Goal: Task Accomplishment & Management: Complete application form

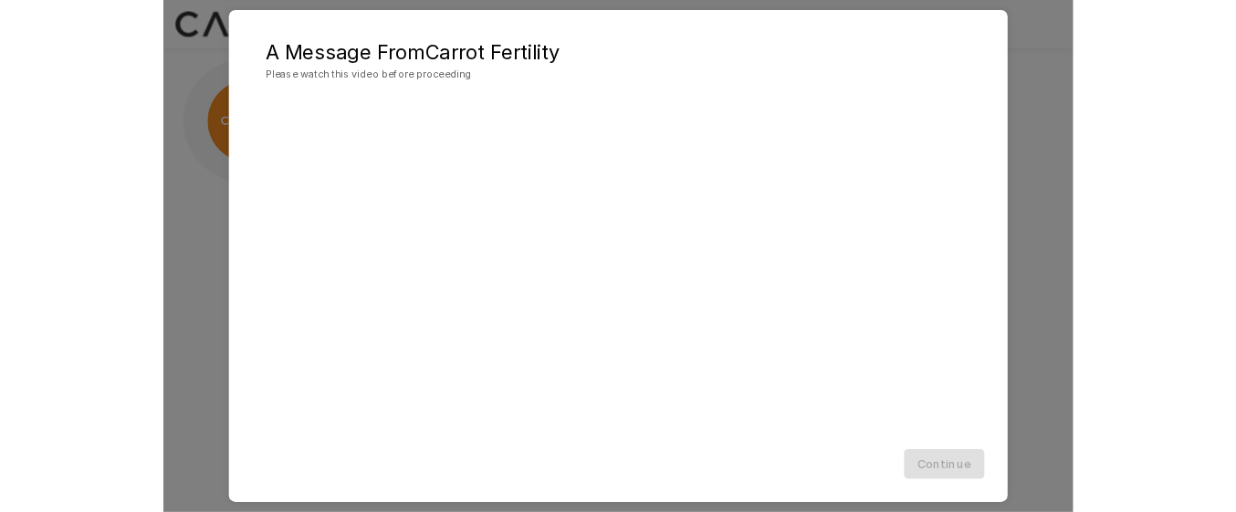
scroll to position [221, 0]
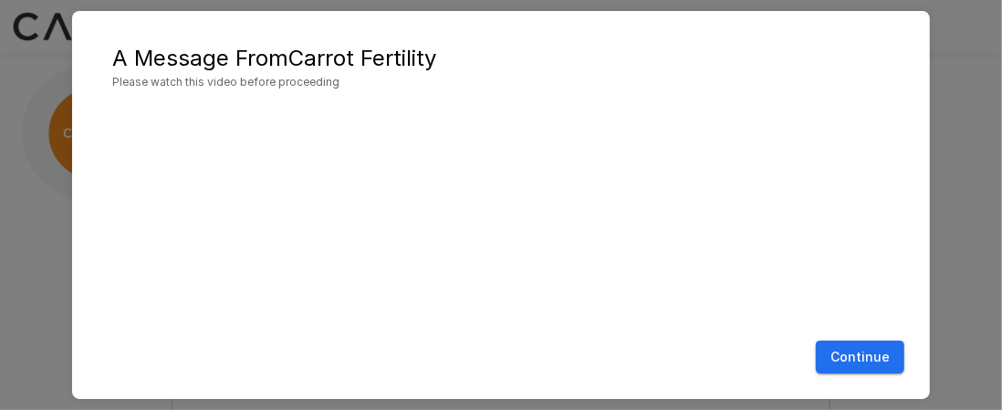
click at [877, 362] on button "Continue" at bounding box center [860, 357] width 89 height 34
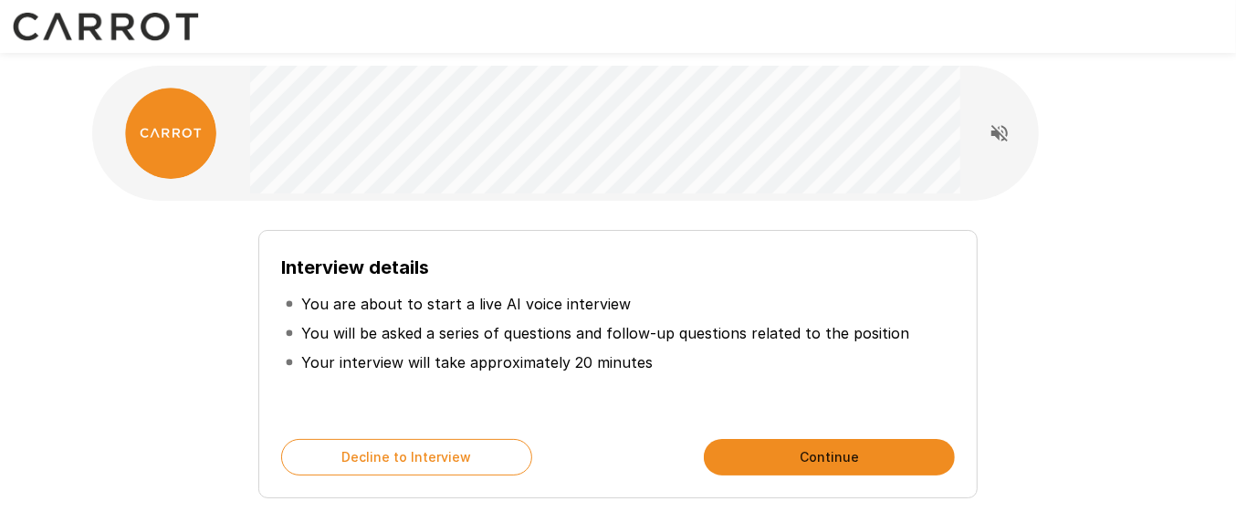
click at [796, 409] on button "Continue" at bounding box center [829, 457] width 251 height 37
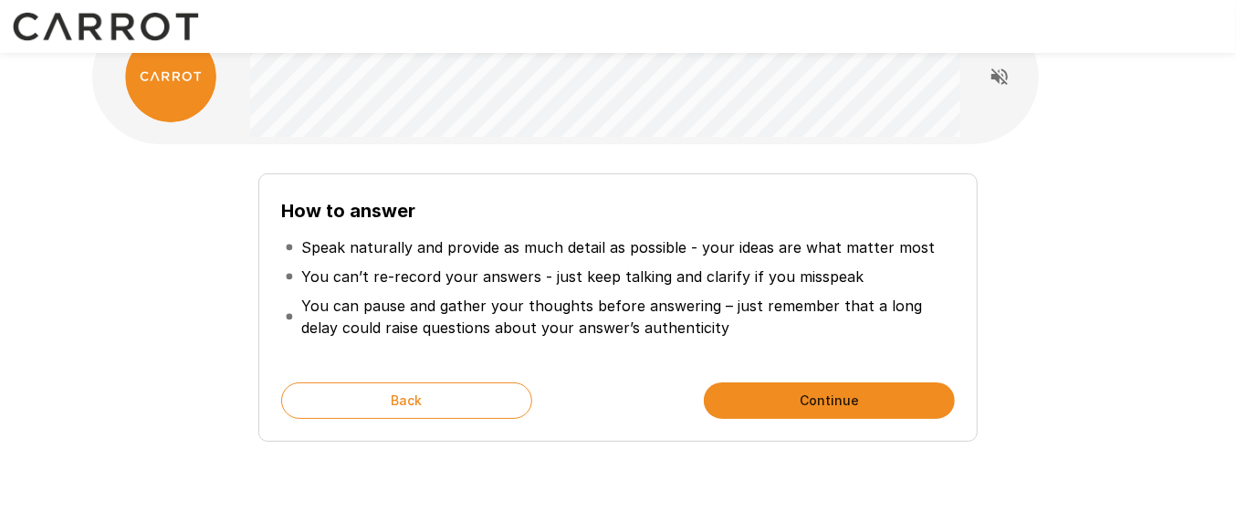
scroll to position [84, 0]
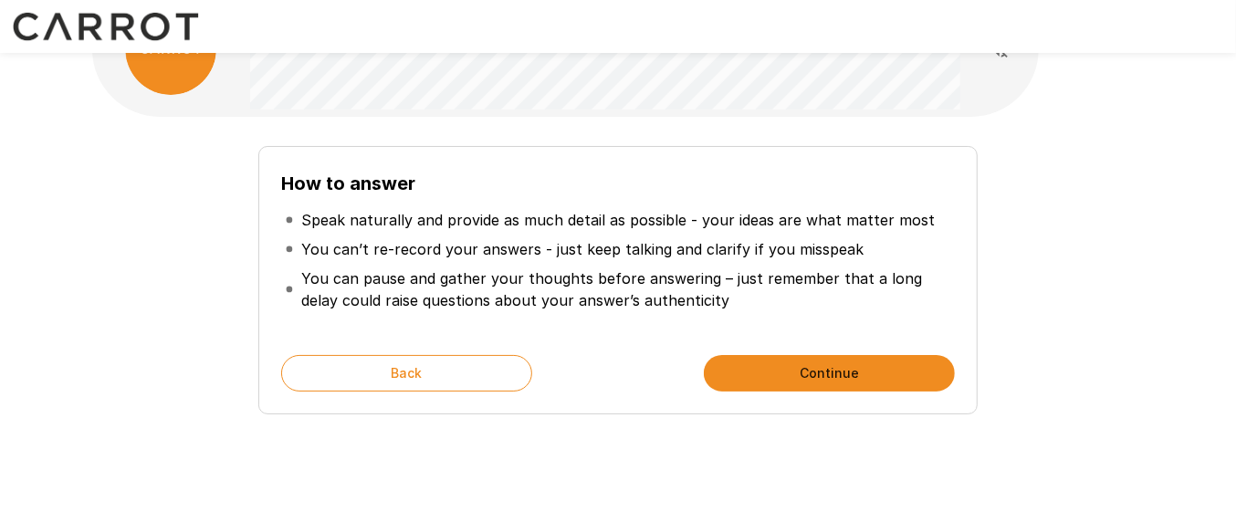
click at [864, 361] on button "Continue" at bounding box center [829, 373] width 251 height 37
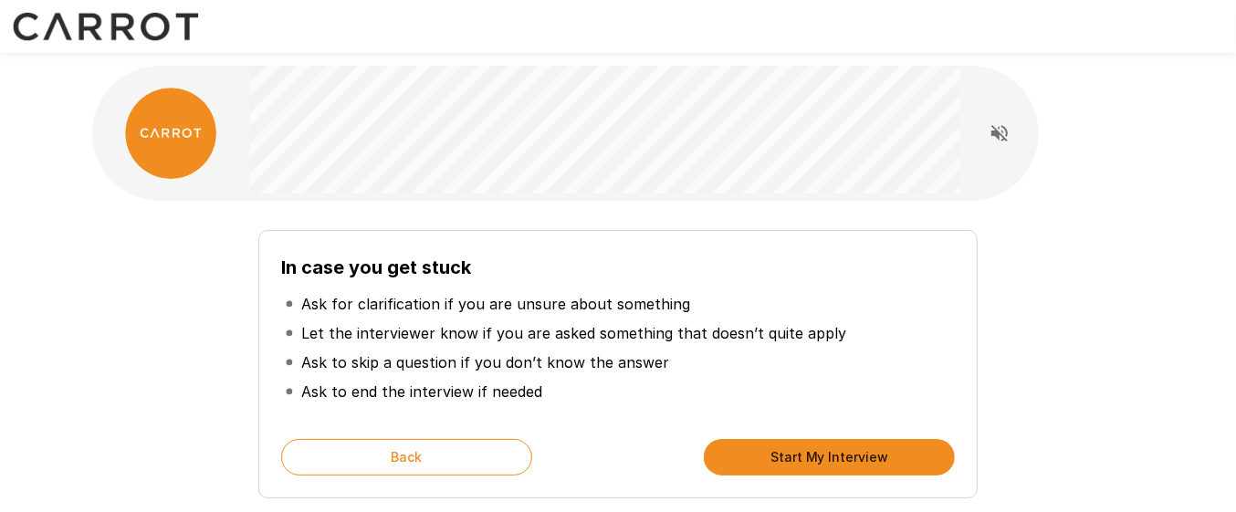
scroll to position [2, 0]
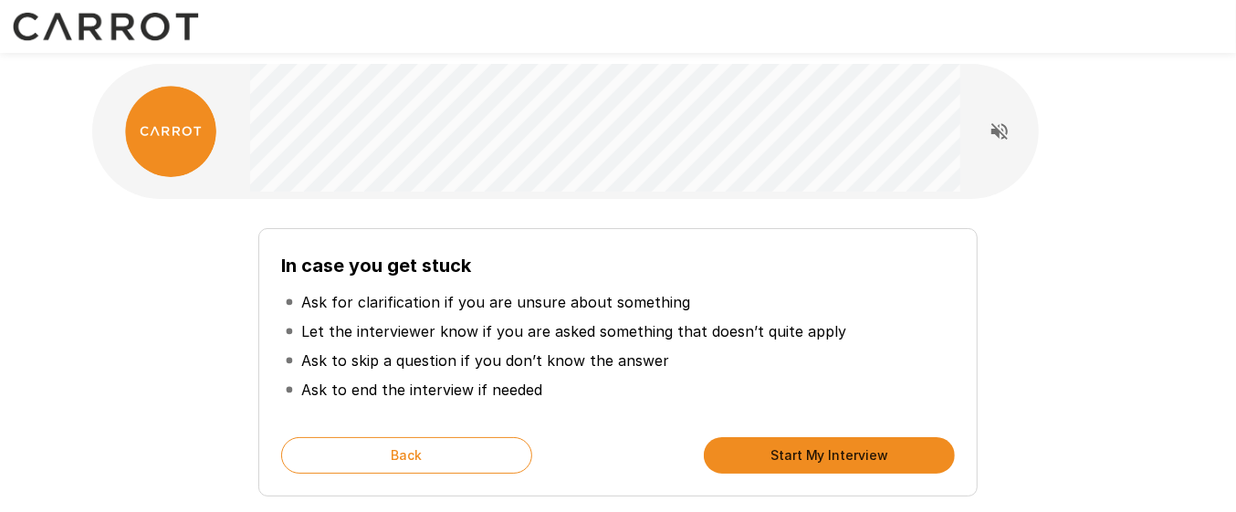
click at [800, 409] on button "Start My Interview" at bounding box center [829, 455] width 251 height 37
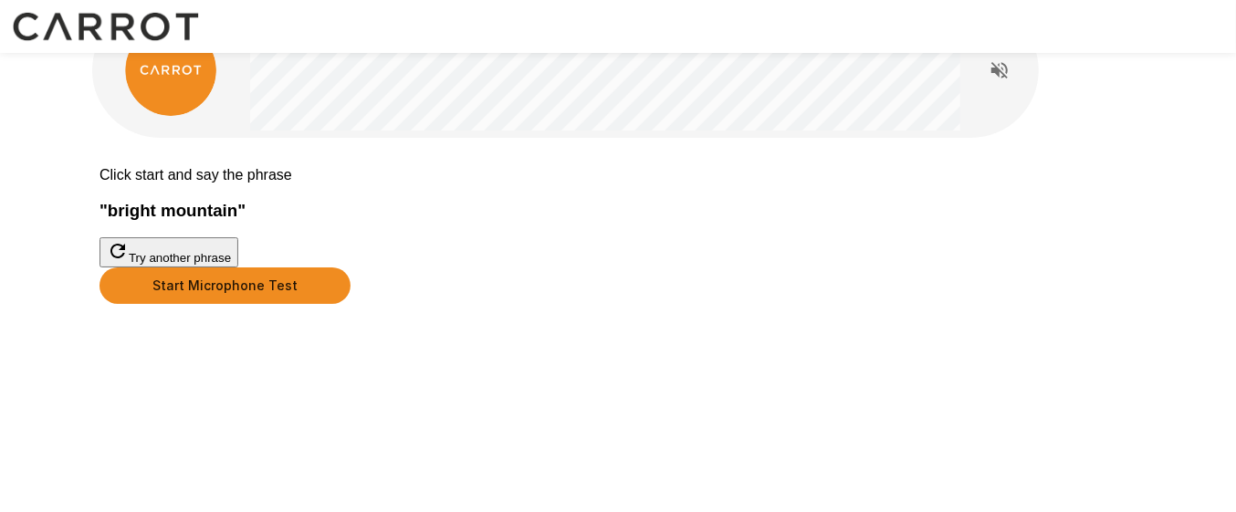
scroll to position [126, 0]
click at [350, 304] on button "Start Microphone Test" at bounding box center [224, 285] width 251 height 37
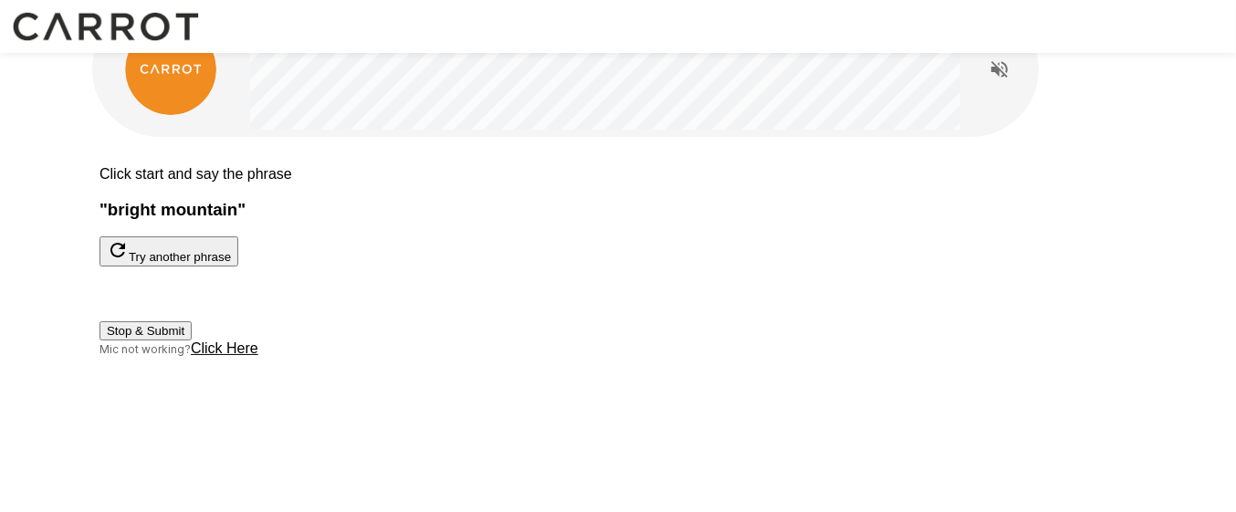
click at [192, 340] on button "Stop & Submit" at bounding box center [145, 330] width 92 height 19
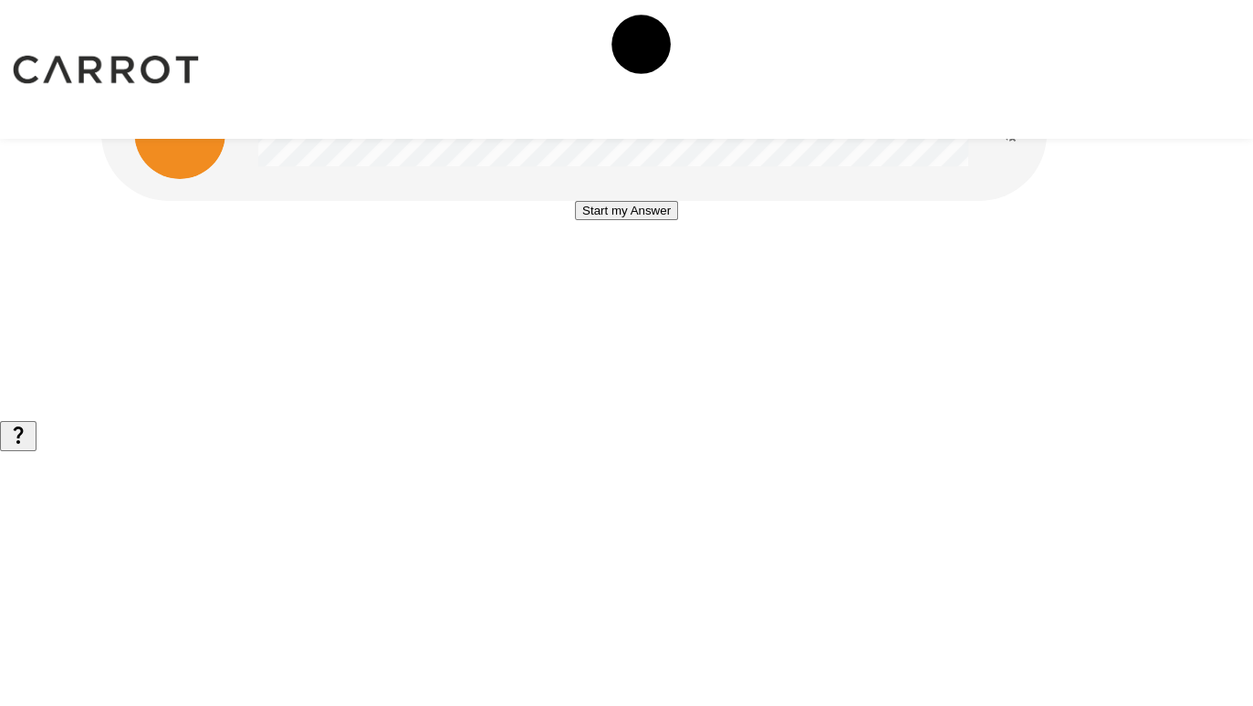
click at [636, 220] on button "Start my Answer" at bounding box center [626, 210] width 103 height 19
click at [649, 275] on button "Stop & Submit" at bounding box center [627, 265] width 92 height 19
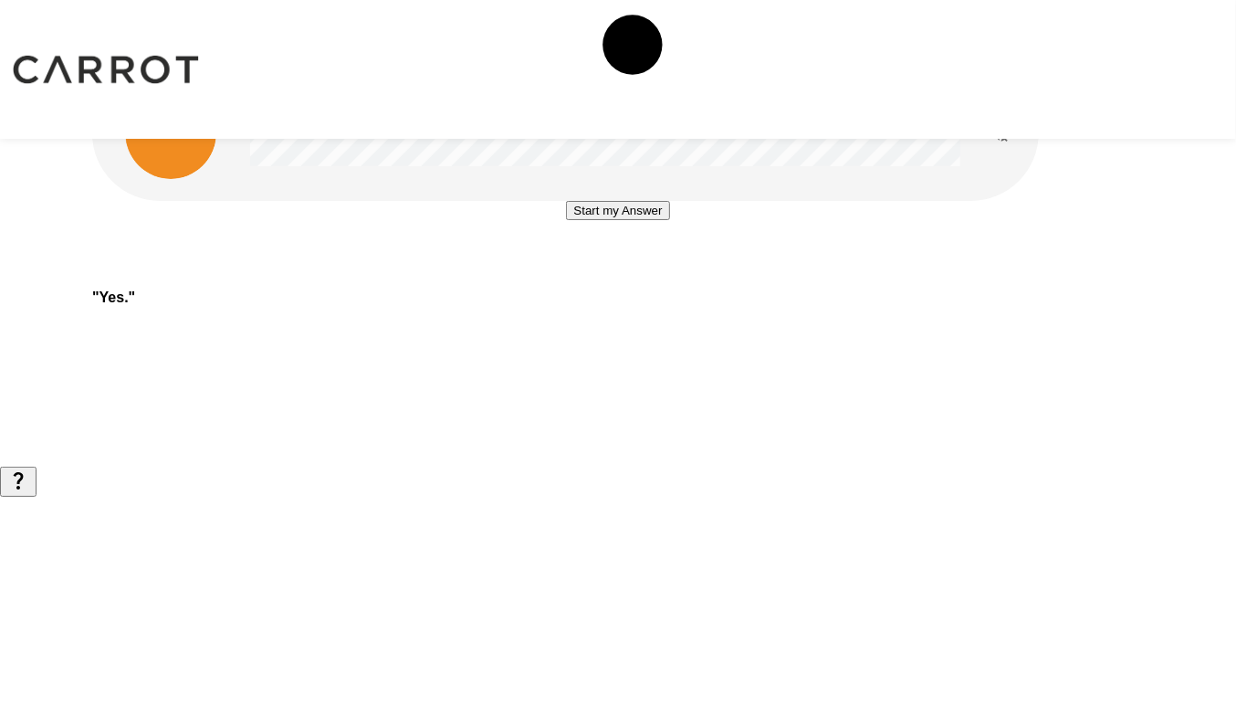
click at [636, 220] on button "Start my Answer" at bounding box center [617, 210] width 103 height 19
click at [636, 275] on button "Stop & Submit" at bounding box center [617, 265] width 92 height 19
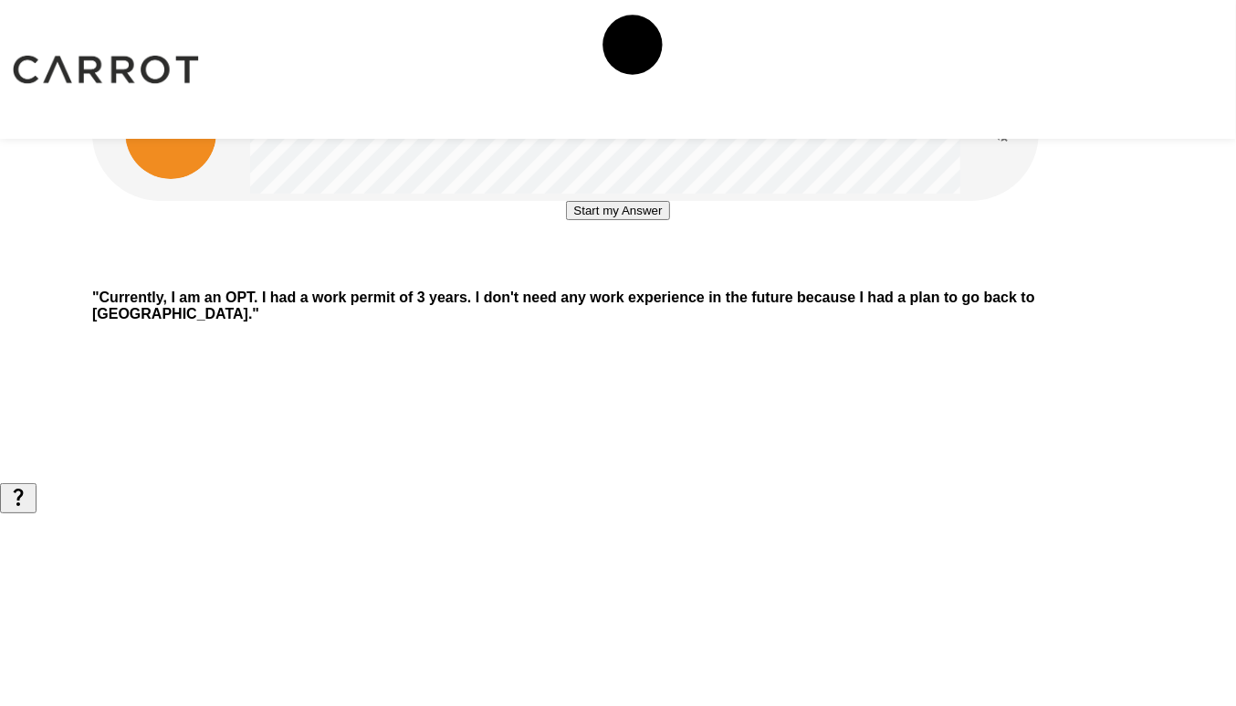
click at [640, 220] on button "Start my Answer" at bounding box center [617, 210] width 103 height 19
click at [640, 275] on button "Stop & Submit" at bounding box center [617, 265] width 92 height 19
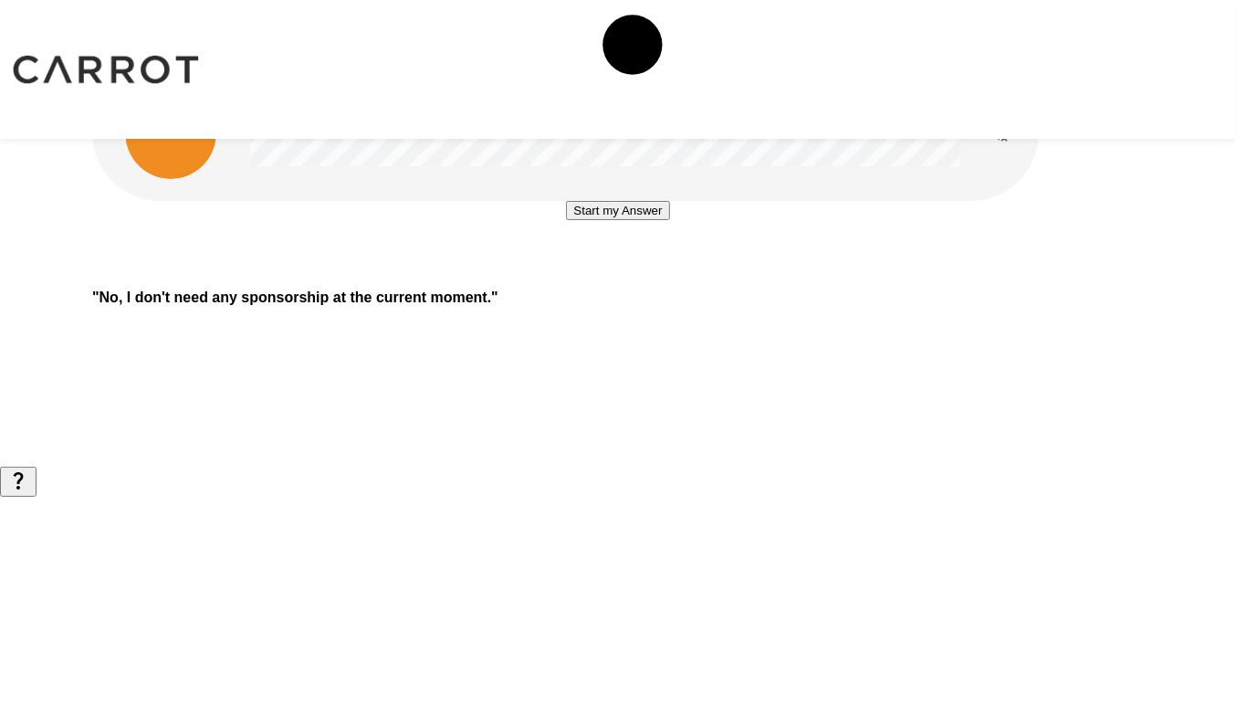
scroll to position [42, 0]
click at [640, 275] on div "Start my Answer" at bounding box center [617, 238] width 1051 height 74
click at [669, 220] on button "Start my Answer" at bounding box center [617, 210] width 103 height 19
click at [664, 275] on button "Stop & Submit" at bounding box center [617, 265] width 92 height 19
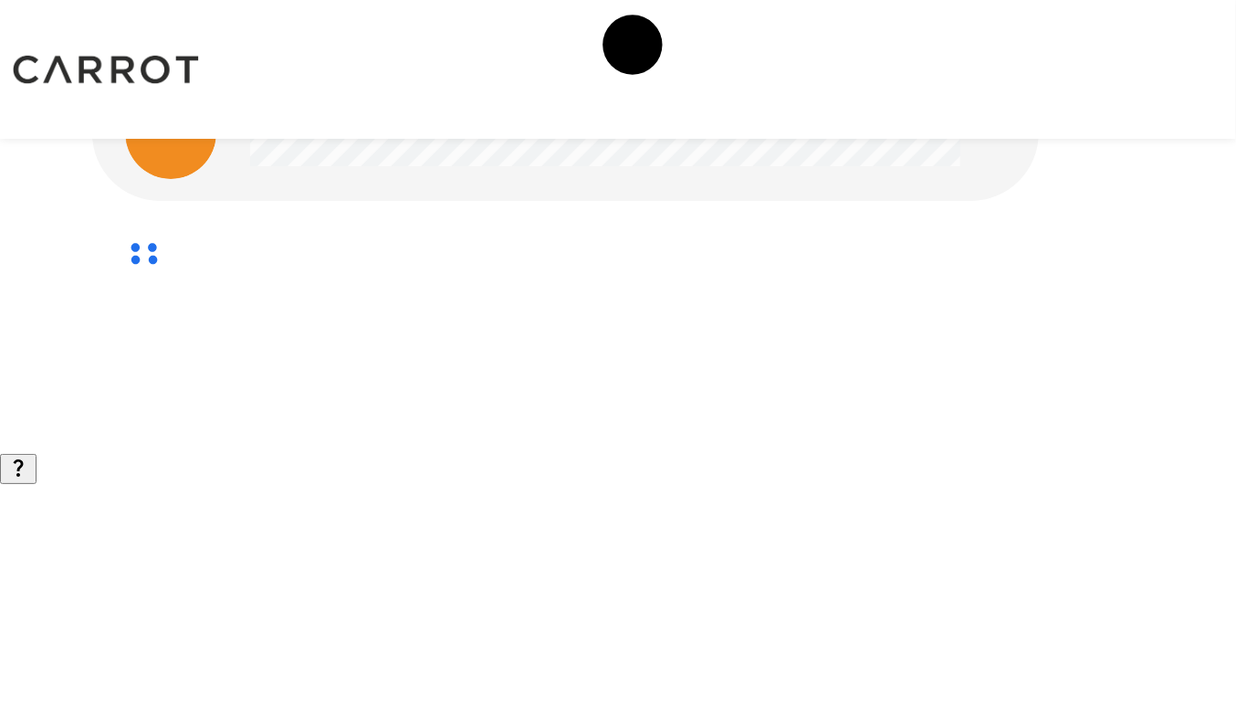
scroll to position [0, 0]
click at [666, 220] on button "Start my Answer" at bounding box center [617, 210] width 103 height 19
click at [664, 275] on button "Stop & Submit" at bounding box center [617, 265] width 92 height 19
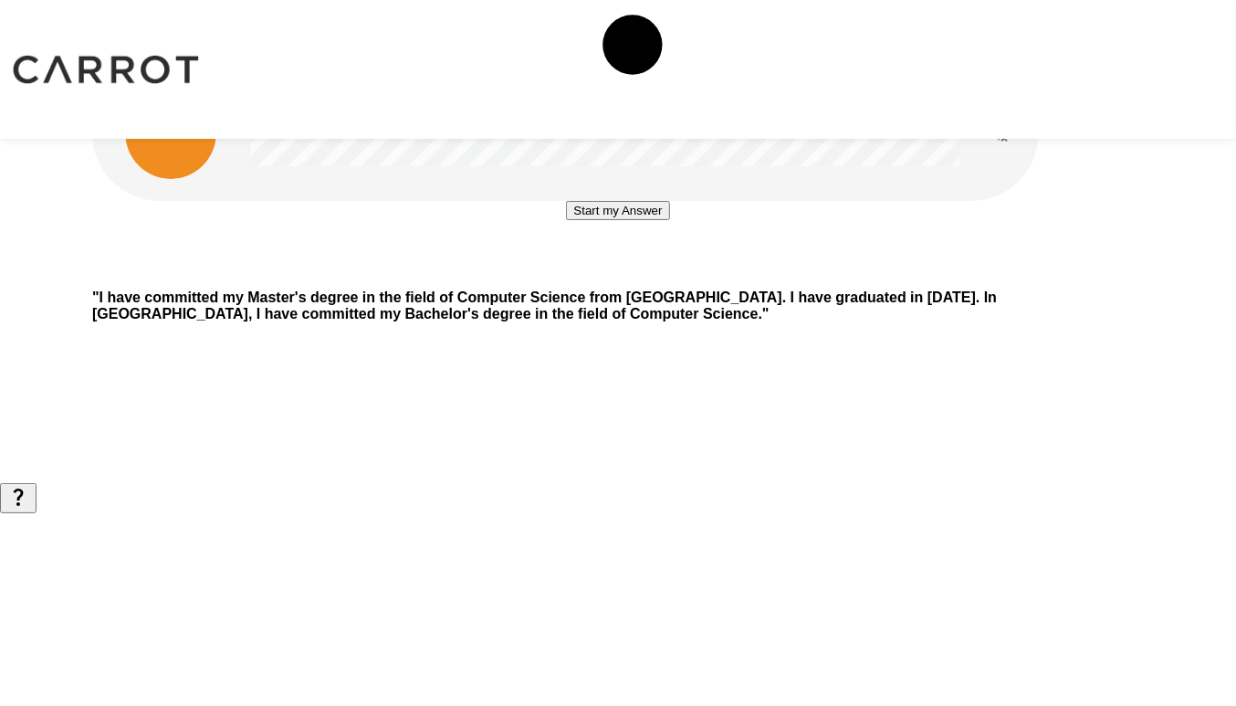
click at [666, 220] on button "Start my Answer" at bounding box center [617, 210] width 103 height 19
click at [664, 275] on button "Stop & Submit" at bounding box center [617, 265] width 92 height 19
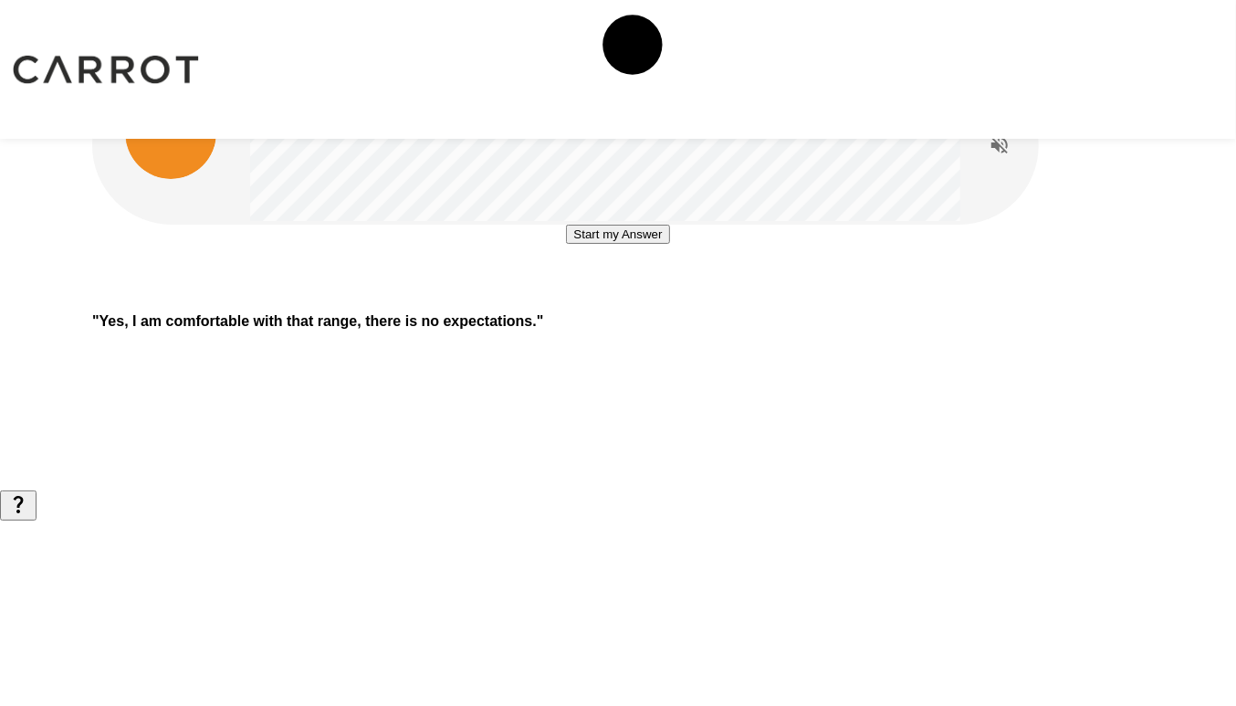
click at [669, 244] on button "Start my Answer" at bounding box center [617, 234] width 103 height 19
click at [664, 298] on button "Stop & Submit" at bounding box center [617, 288] width 92 height 19
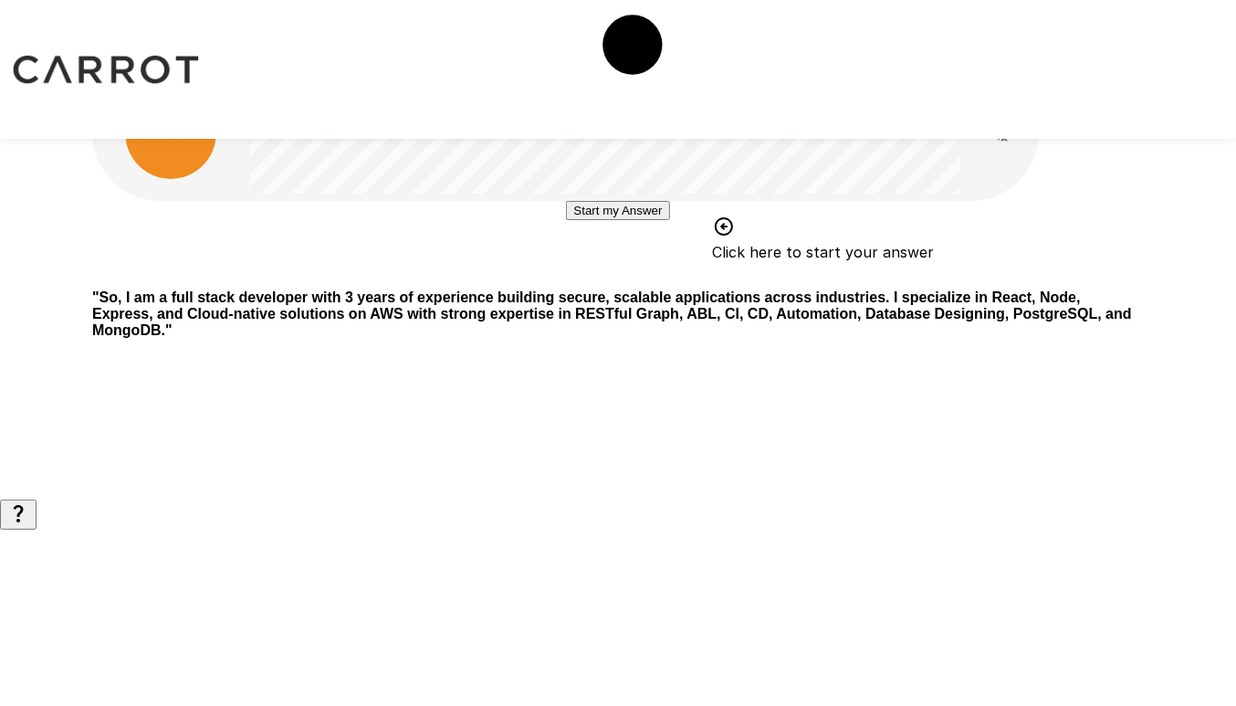
click at [669, 220] on button "Start my Answer" at bounding box center [617, 210] width 103 height 19
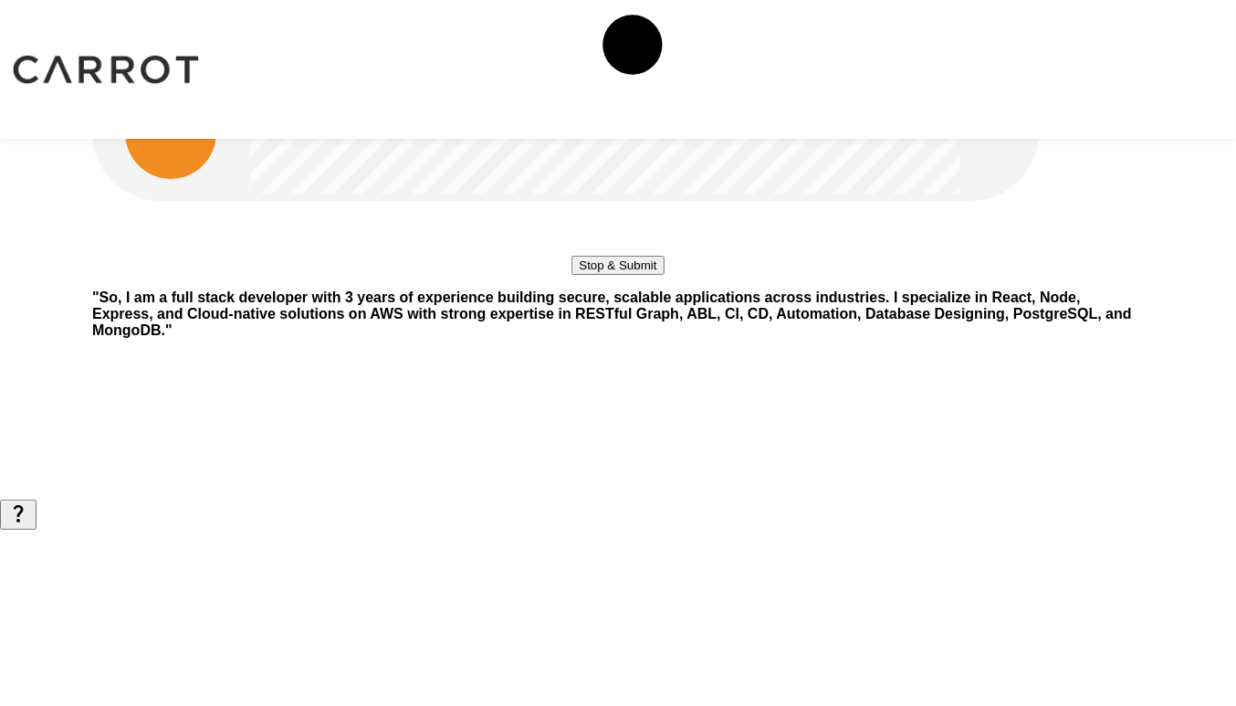
click at [664, 275] on button "Stop & Submit" at bounding box center [617, 265] width 92 height 19
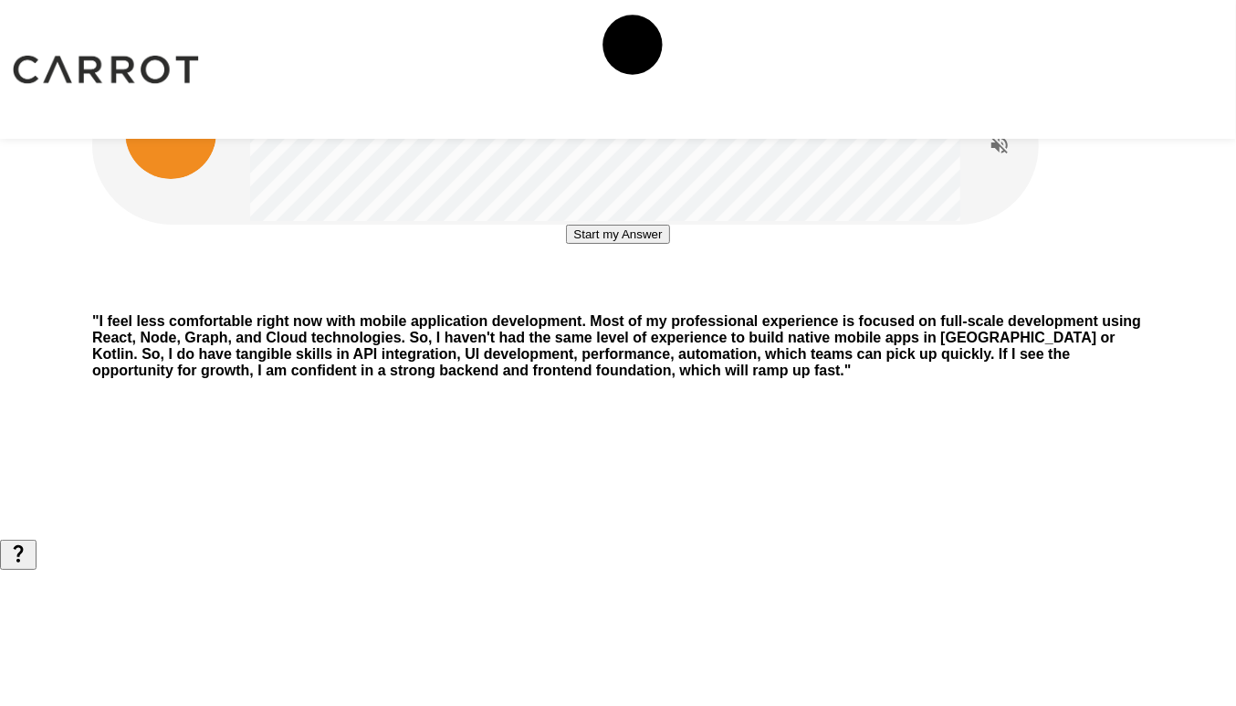
scroll to position [126, 0]
click at [620, 244] on button "Start my Answer" at bounding box center [617, 234] width 103 height 19
click at [620, 298] on button "Stop & Submit" at bounding box center [617, 288] width 92 height 19
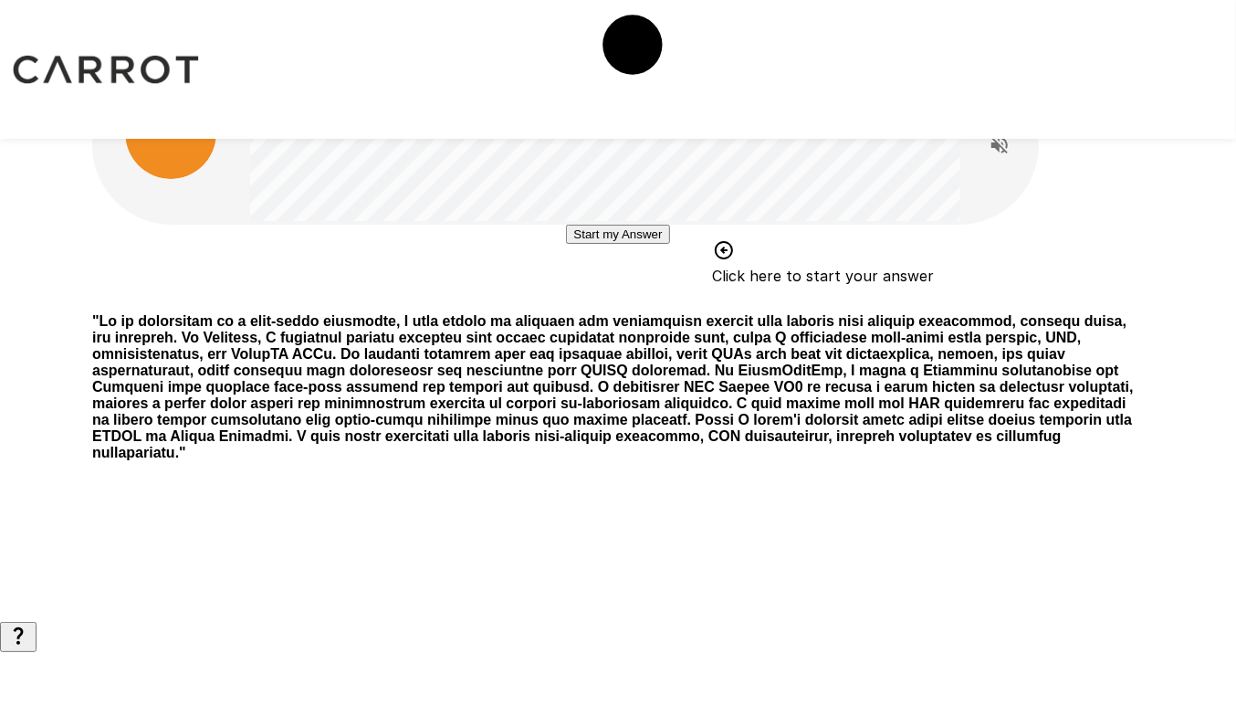
click at [622, 244] on button "Start my Answer" at bounding box center [617, 234] width 103 height 19
click at [639, 298] on button "Stop & Submit" at bounding box center [617, 288] width 92 height 19
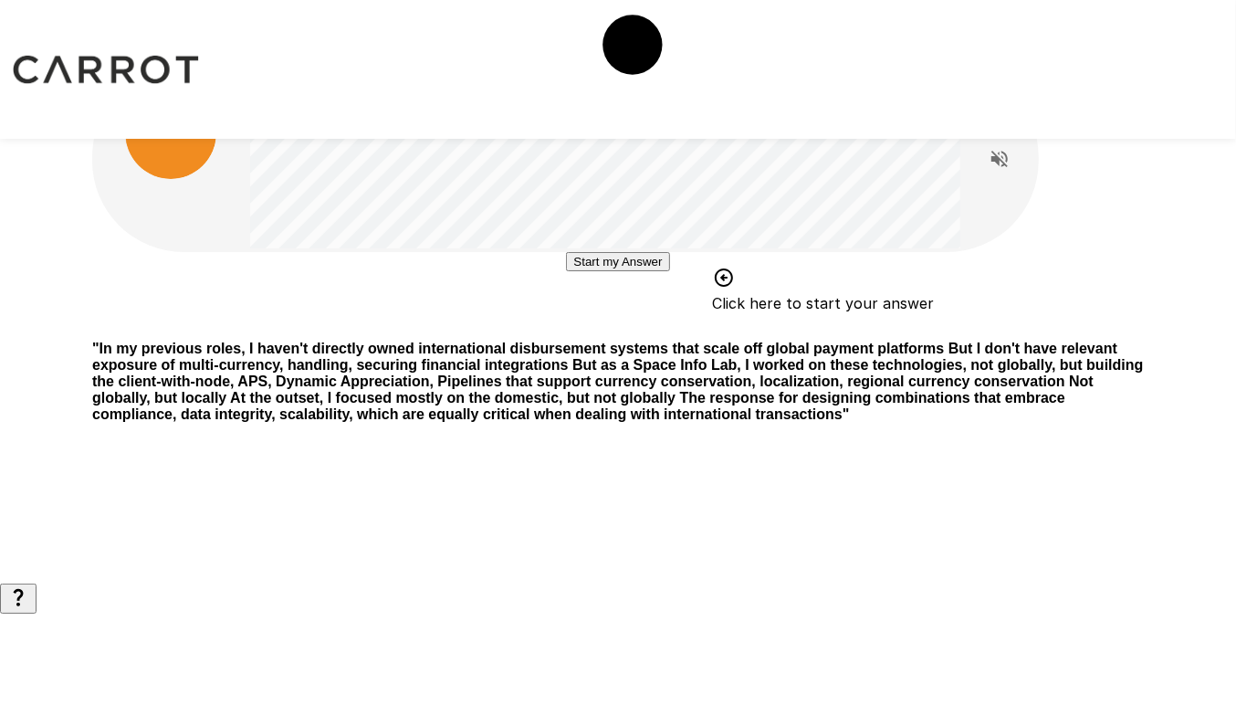
click at [568, 271] on button "Start my Answer" at bounding box center [617, 261] width 103 height 19
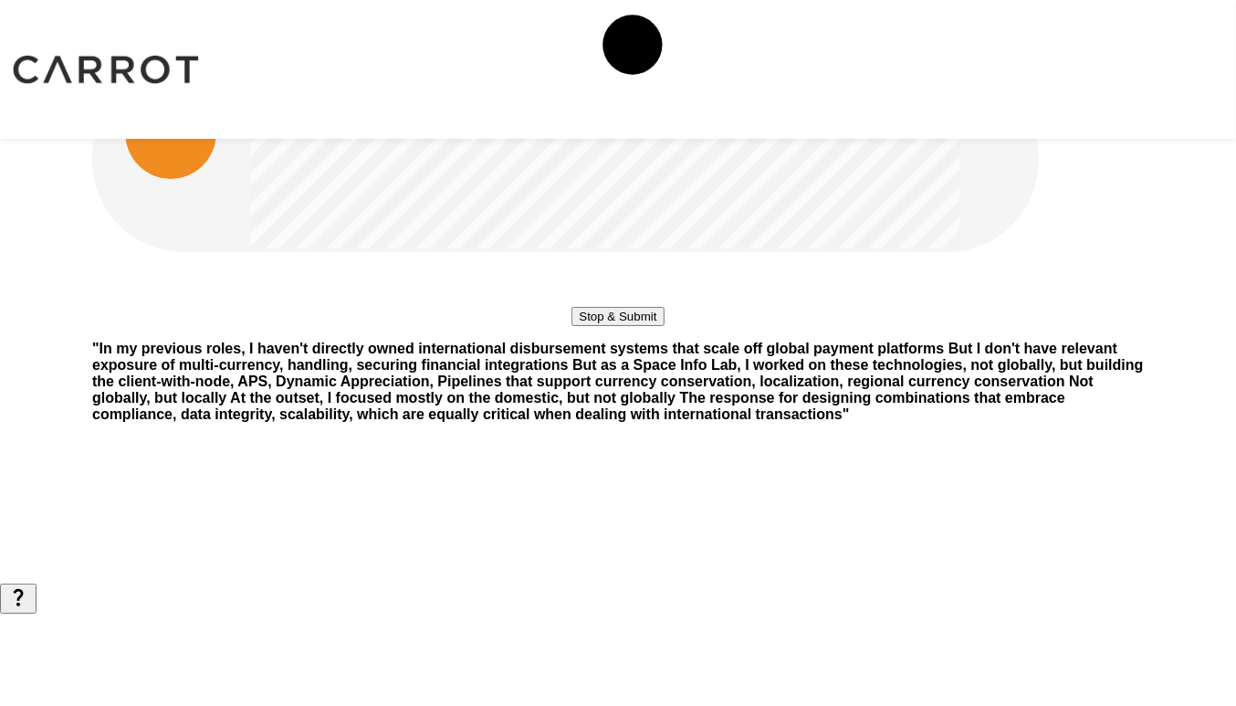
click at [571, 326] on button "Stop & Submit" at bounding box center [617, 316] width 92 height 19
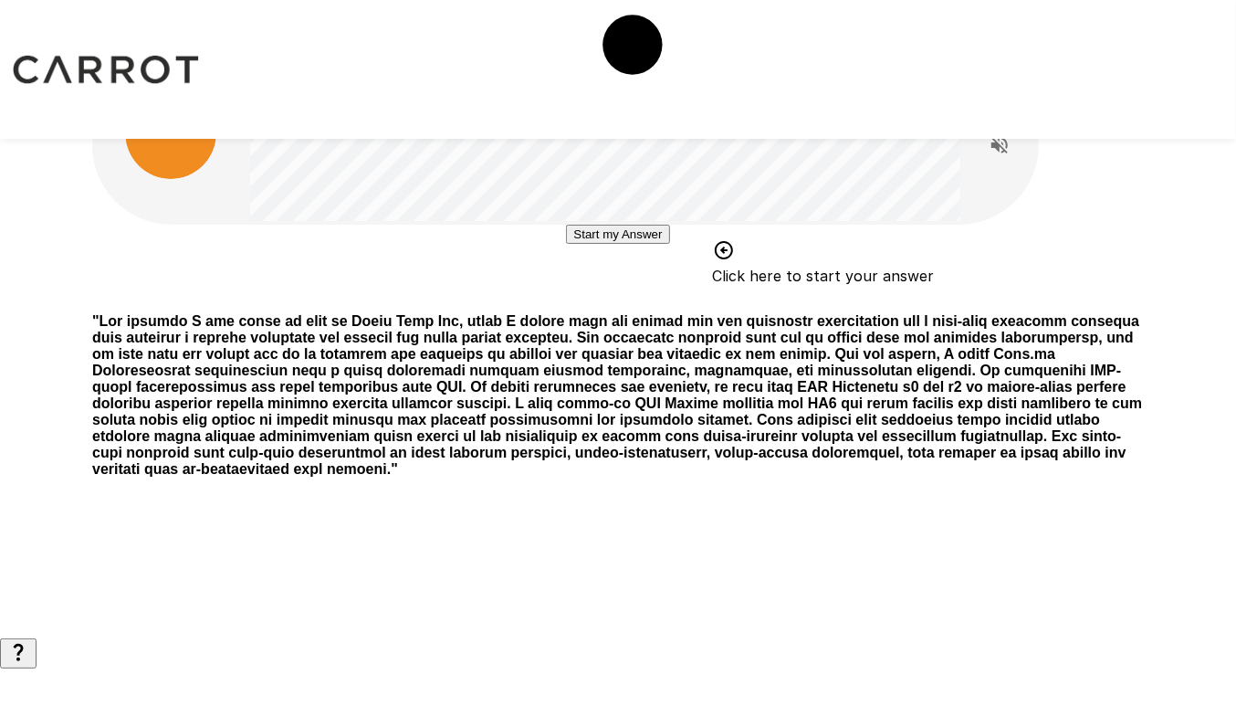
click at [568, 244] on button "Start my Answer" at bounding box center [617, 234] width 103 height 19
click at [571, 298] on button "Stop & Submit" at bounding box center [617, 288] width 92 height 19
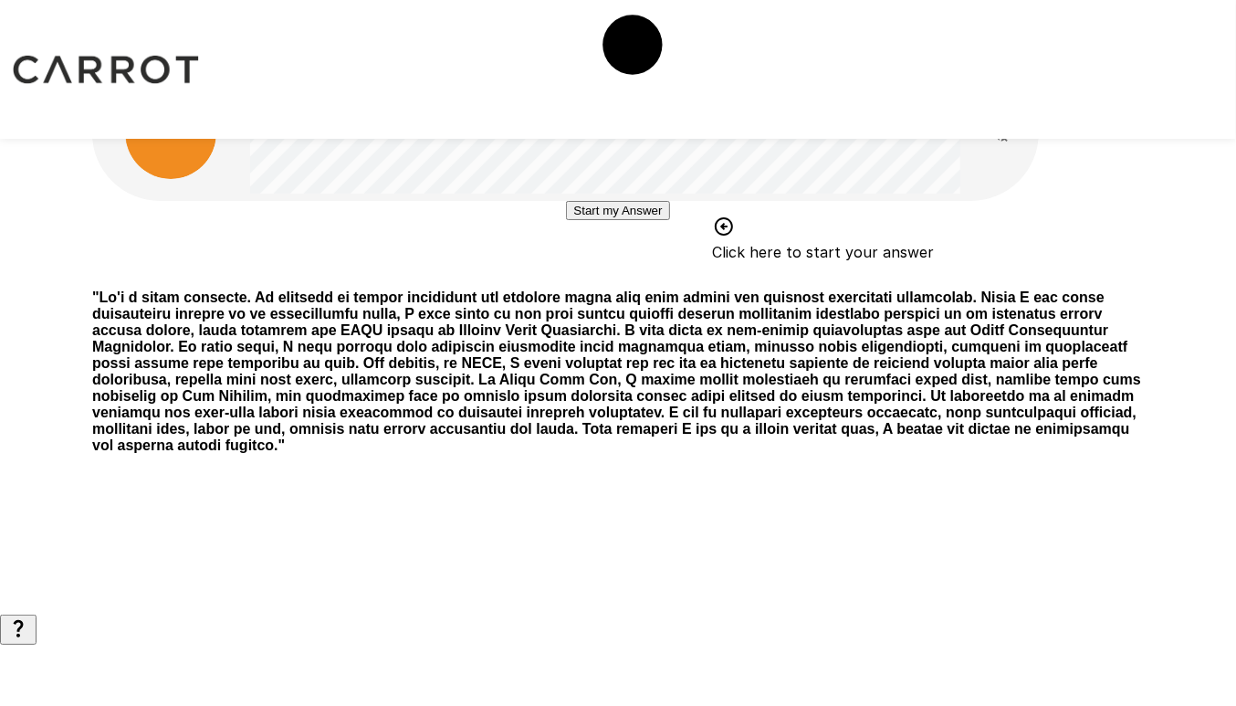
click at [600, 220] on button "Start my Answer" at bounding box center [617, 210] width 103 height 19
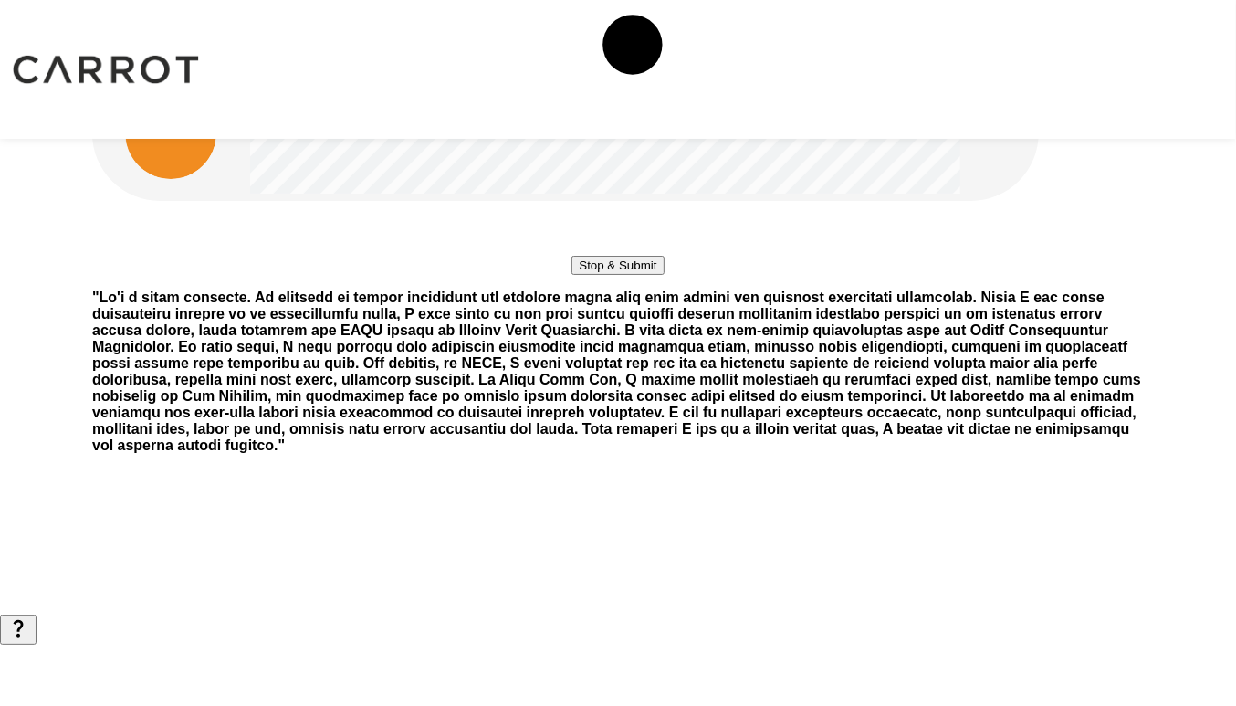
click at [600, 275] on button "Stop & Submit" at bounding box center [617, 265] width 92 height 19
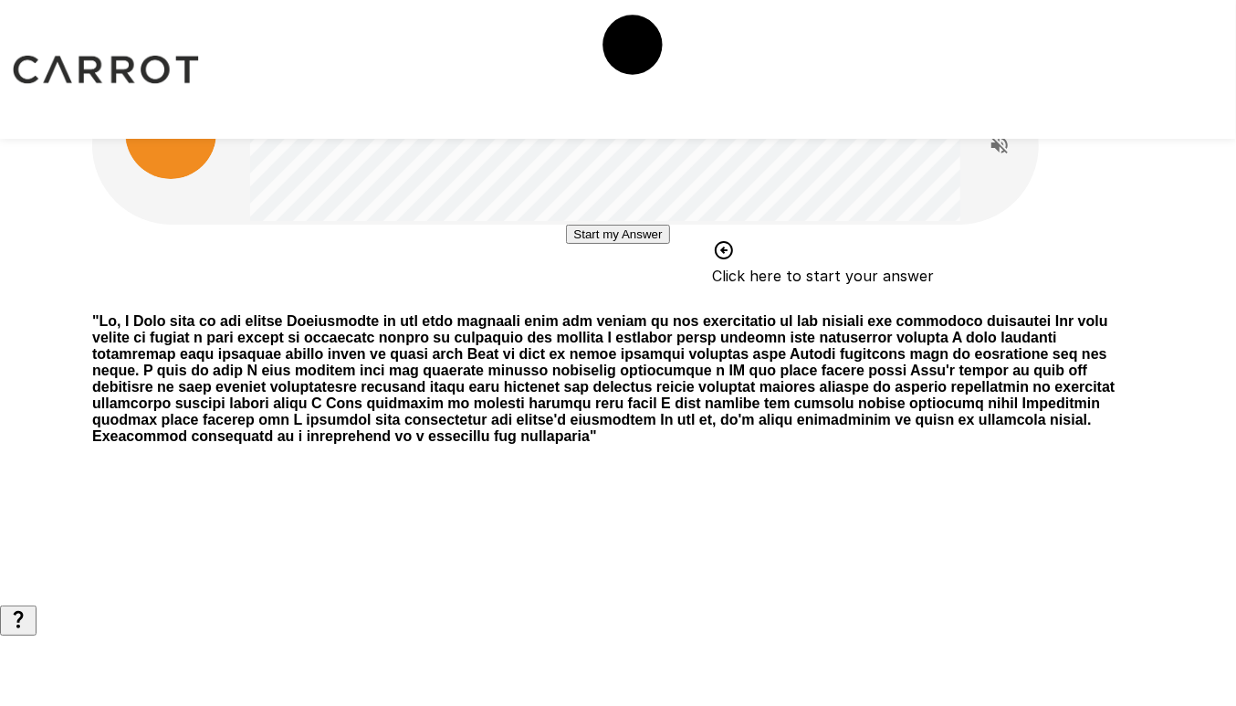
click at [643, 244] on button "Start my Answer" at bounding box center [617, 234] width 103 height 19
click at [643, 298] on button "Stop & Submit" at bounding box center [617, 288] width 92 height 19
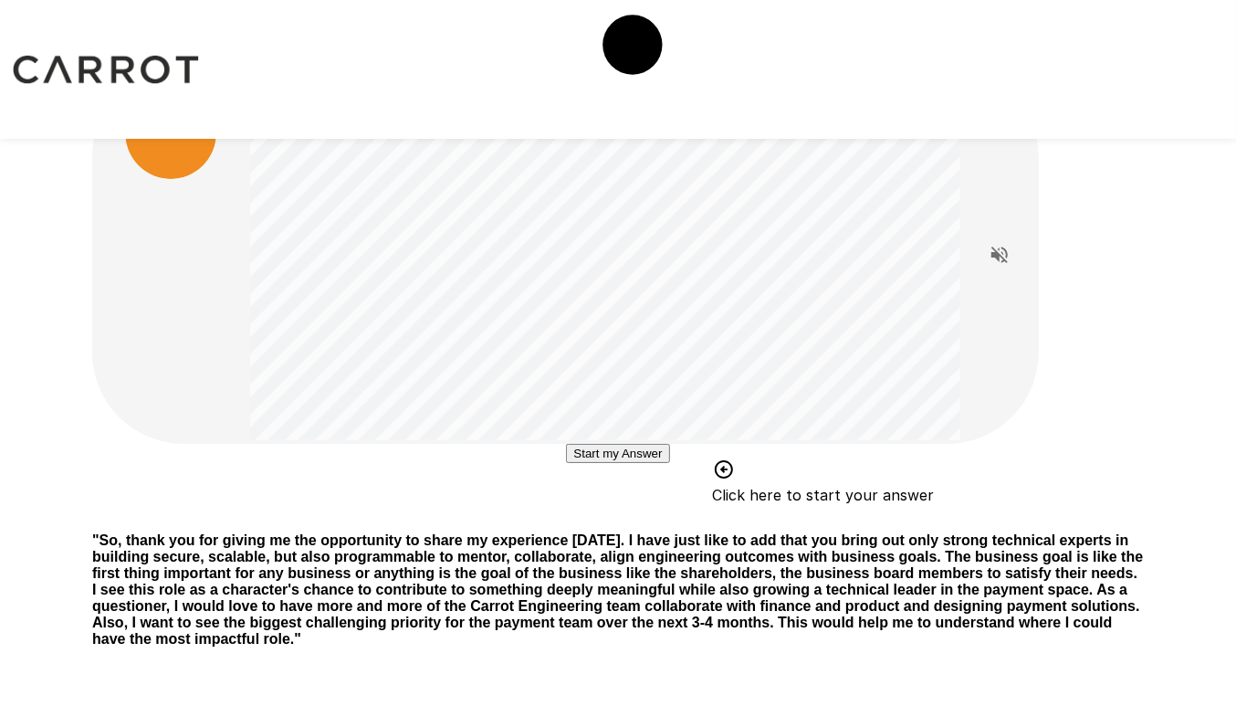
click at [633, 409] on button "Start my Answer" at bounding box center [617, 453] width 103 height 19
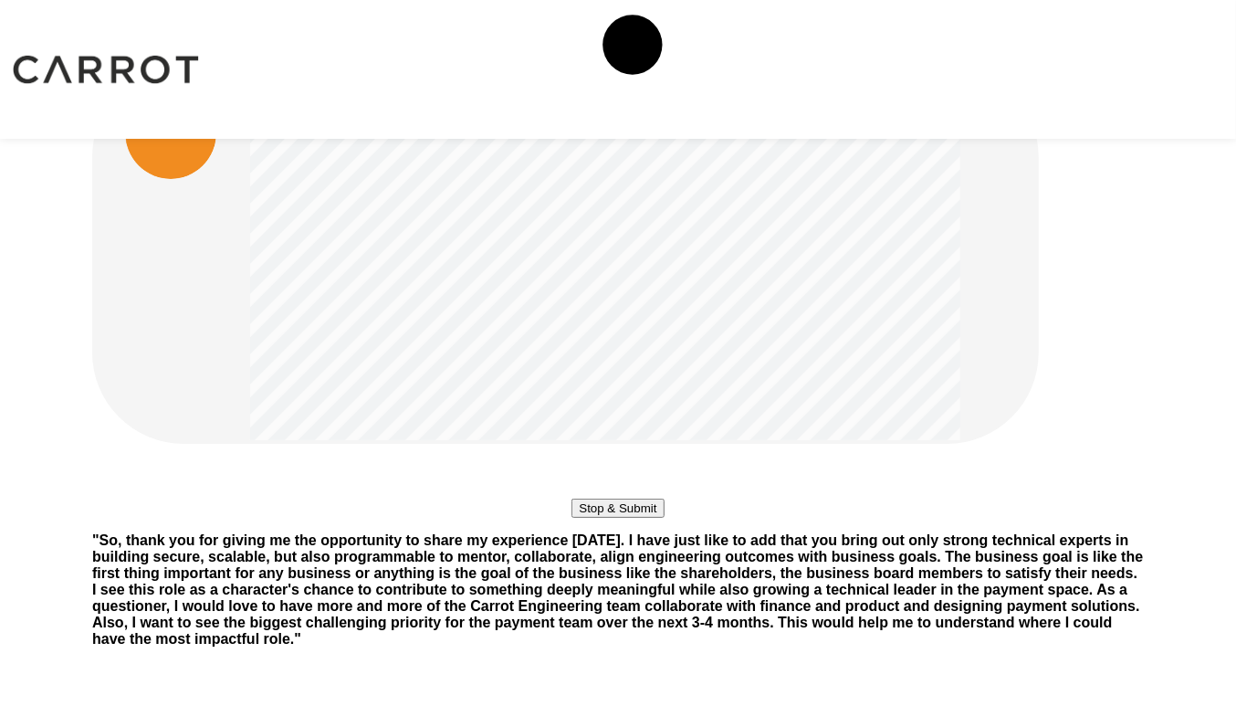
click at [633, 409] on button "Stop & Submit" at bounding box center [617, 507] width 92 height 19
